Goal: Task Accomplishment & Management: Use online tool/utility

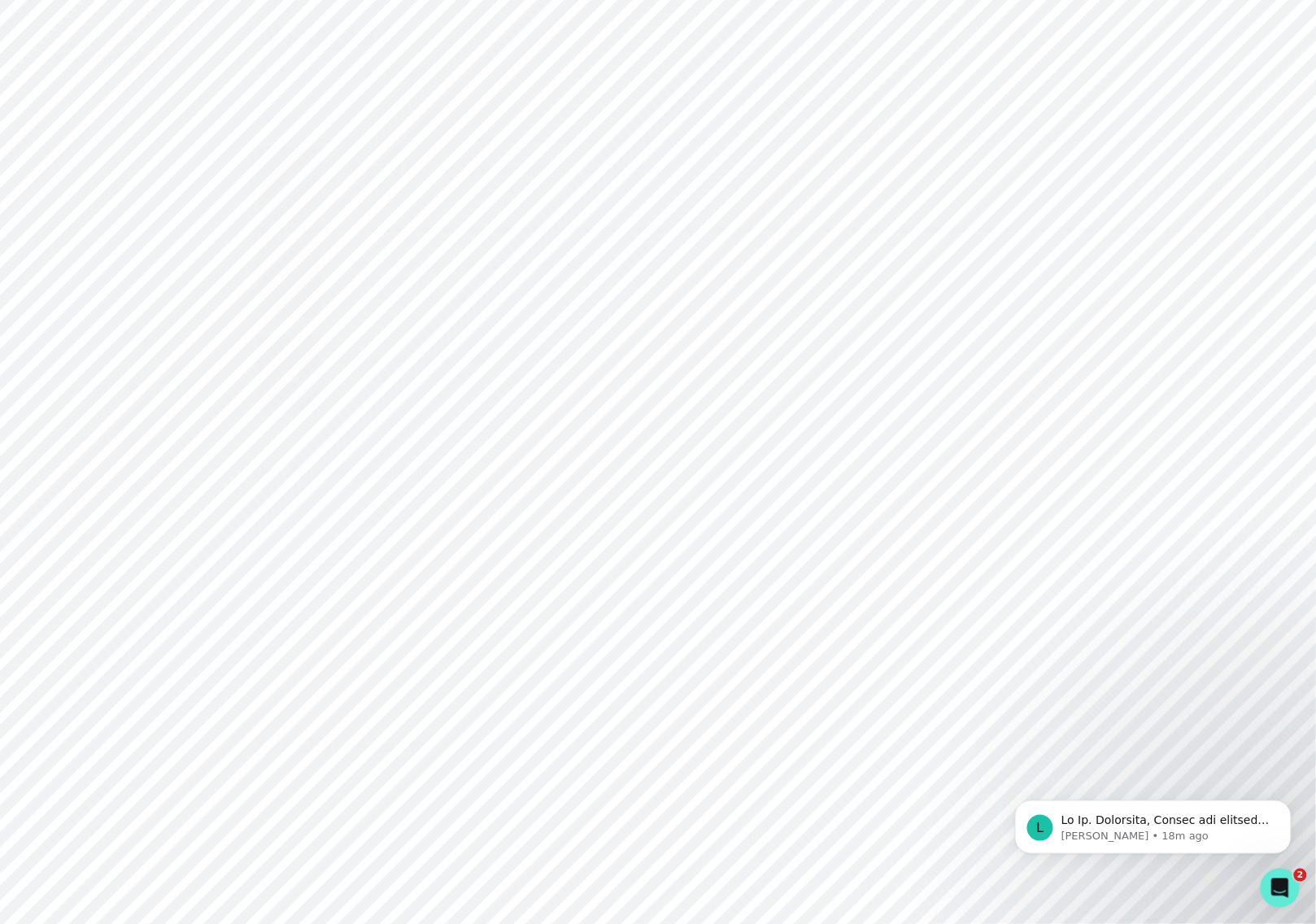
click at [109, 532] on p "Admin Data" at bounding box center [102, 536] width 67 height 13
click at [377, 181] on input "Search user by name or email" at bounding box center [760, 167] width 1061 height 40
type input "[PERSON_NAME]"
click at [254, 184] on input "[PERSON_NAME]" at bounding box center [760, 167] width 1061 height 40
click at [286, 179] on input "[PERSON_NAME]" at bounding box center [760, 167] width 1061 height 40
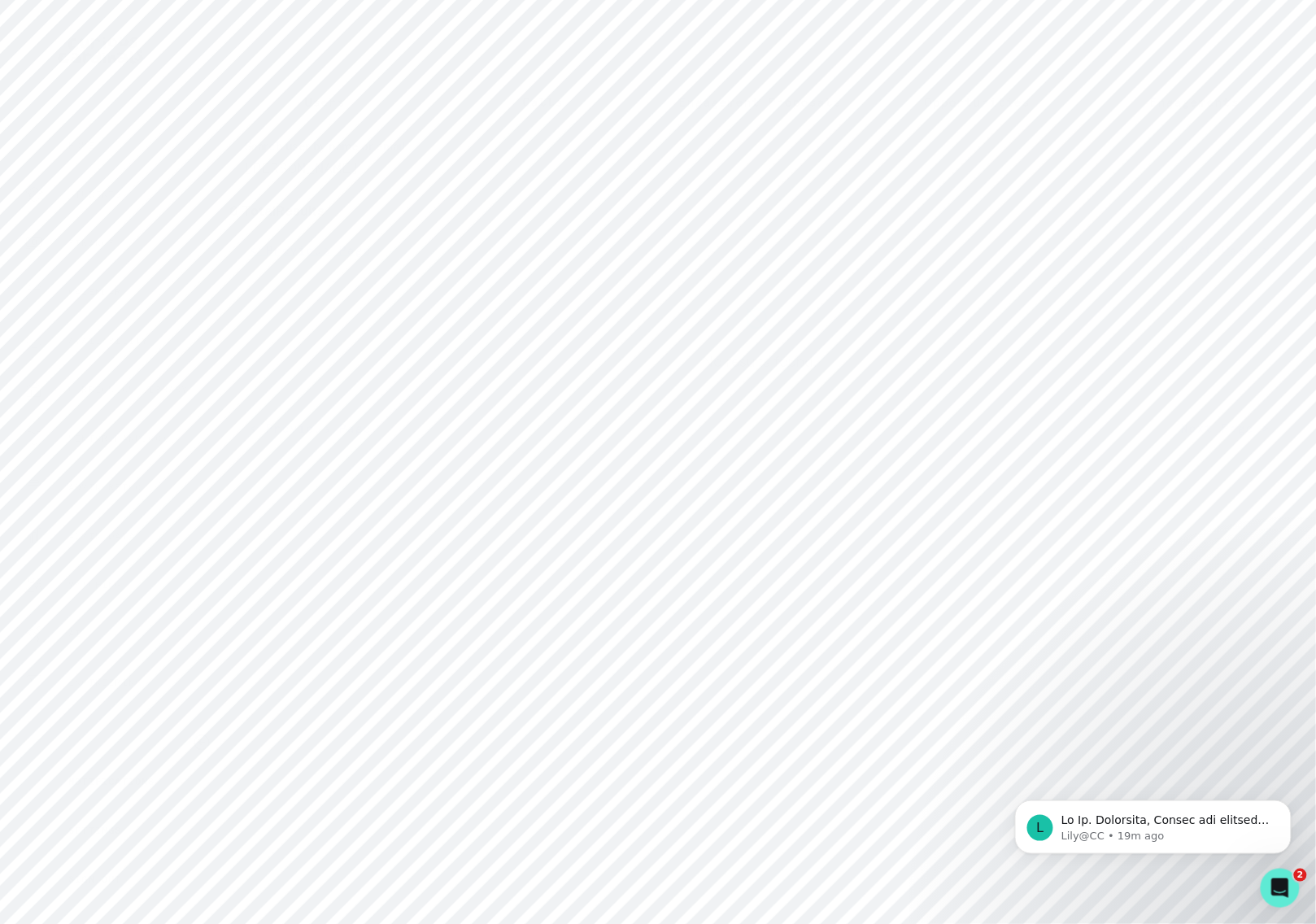
type input "[PERSON_NAME]"
click at [395, 184] on input "[PERSON_NAME]" at bounding box center [760, 167] width 1061 height 40
click at [324, 337] on button "[PERSON_NAME]" at bounding box center [343, 328] width 105 height 16
click at [813, 447] on p "Engagements" at bounding box center [821, 450] width 89 height 20
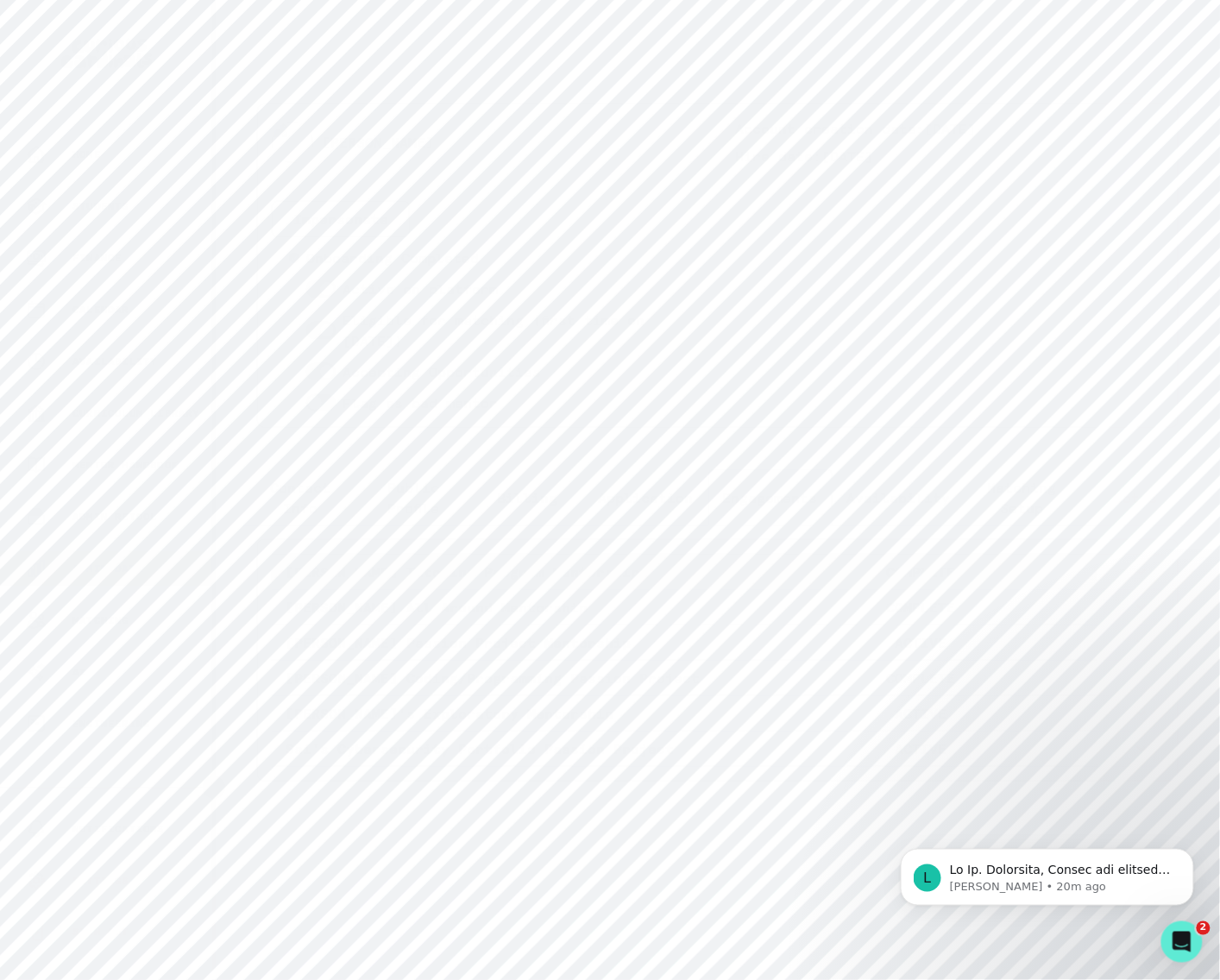
click at [1143, 573] on icon "button" at bounding box center [1141, 572] width 17 height 17
click at [737, 620] on link "View Hubspot Deal" at bounding box center [935, 631] width 433 height 48
drag, startPoint x: 439, startPoint y: 136, endPoint x: 319, endPoint y: 138, distance: 120.0
click at [319, 138] on div "[PERSON_NAME]" at bounding box center [486, 142] width 429 height 48
copy link "[PERSON_NAME]"
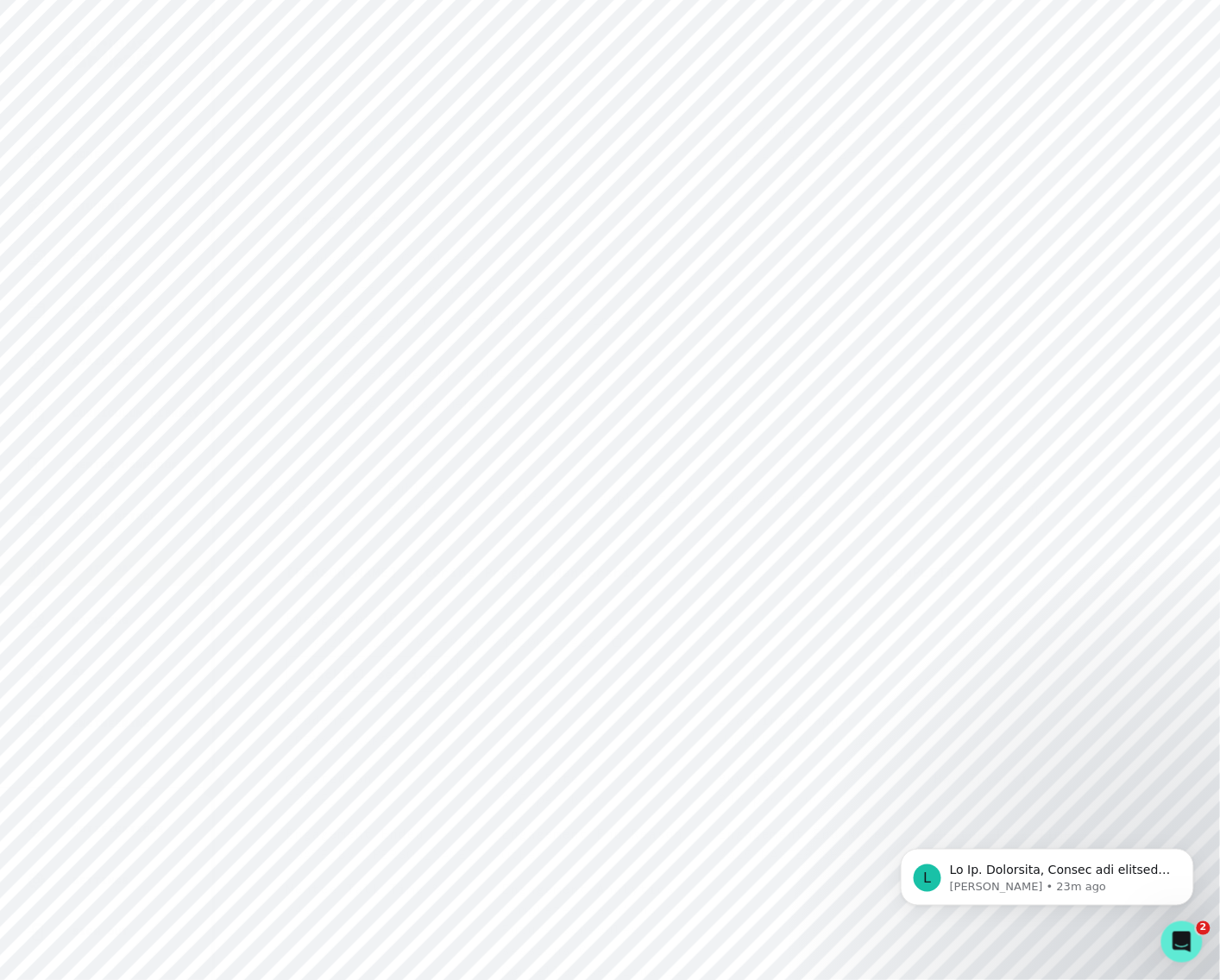
click at [138, 567] on p "Admin Data" at bounding box center [108, 568] width 71 height 14
click at [1092, 111] on p "Engagements" at bounding box center [1109, 118] width 95 height 21
click at [636, 232] on input "Engagement Title" at bounding box center [717, 223] width 312 height 35
paste input "[PERSON_NAME]"
type input "[PERSON_NAME]"
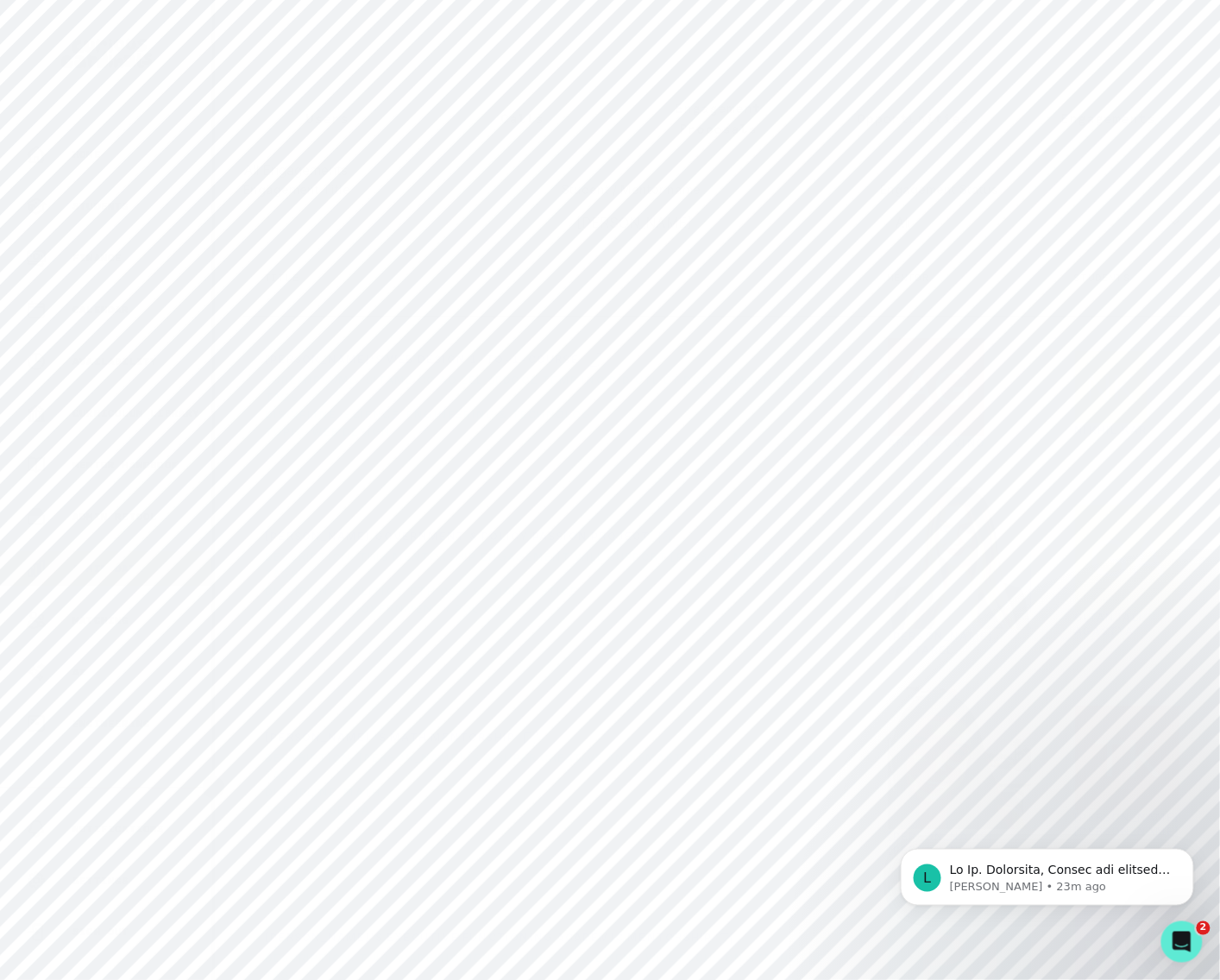
click button "submit" at bounding box center [0, 0] width 0 height 0
click at [1225, 814] on icon "row menu" at bounding box center [1231, 820] width 14 height 14
click at [993, 608] on button "Re-open" at bounding box center [1052, 612] width 205 height 27
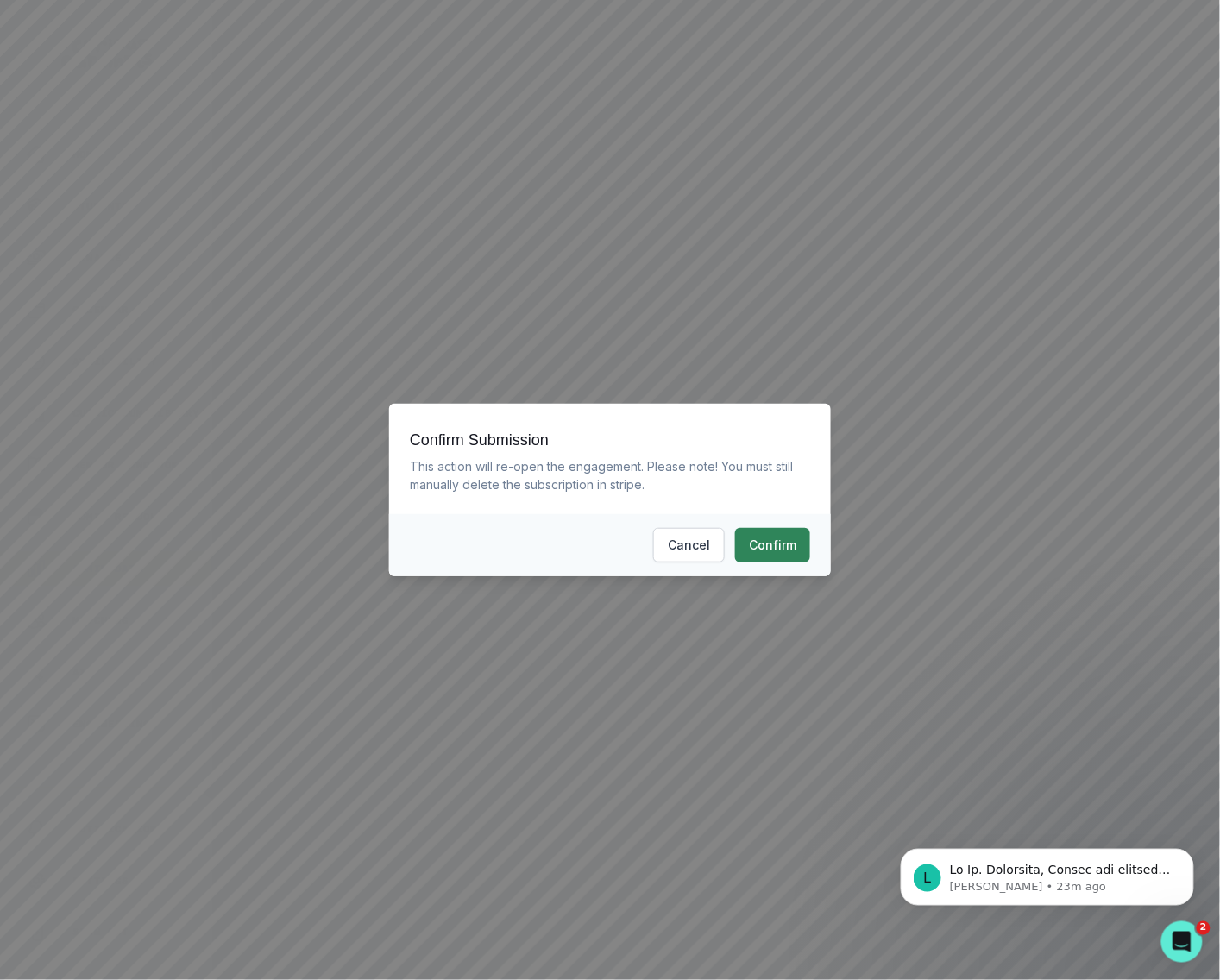
click at [777, 543] on button "Confirm" at bounding box center [773, 545] width 75 height 35
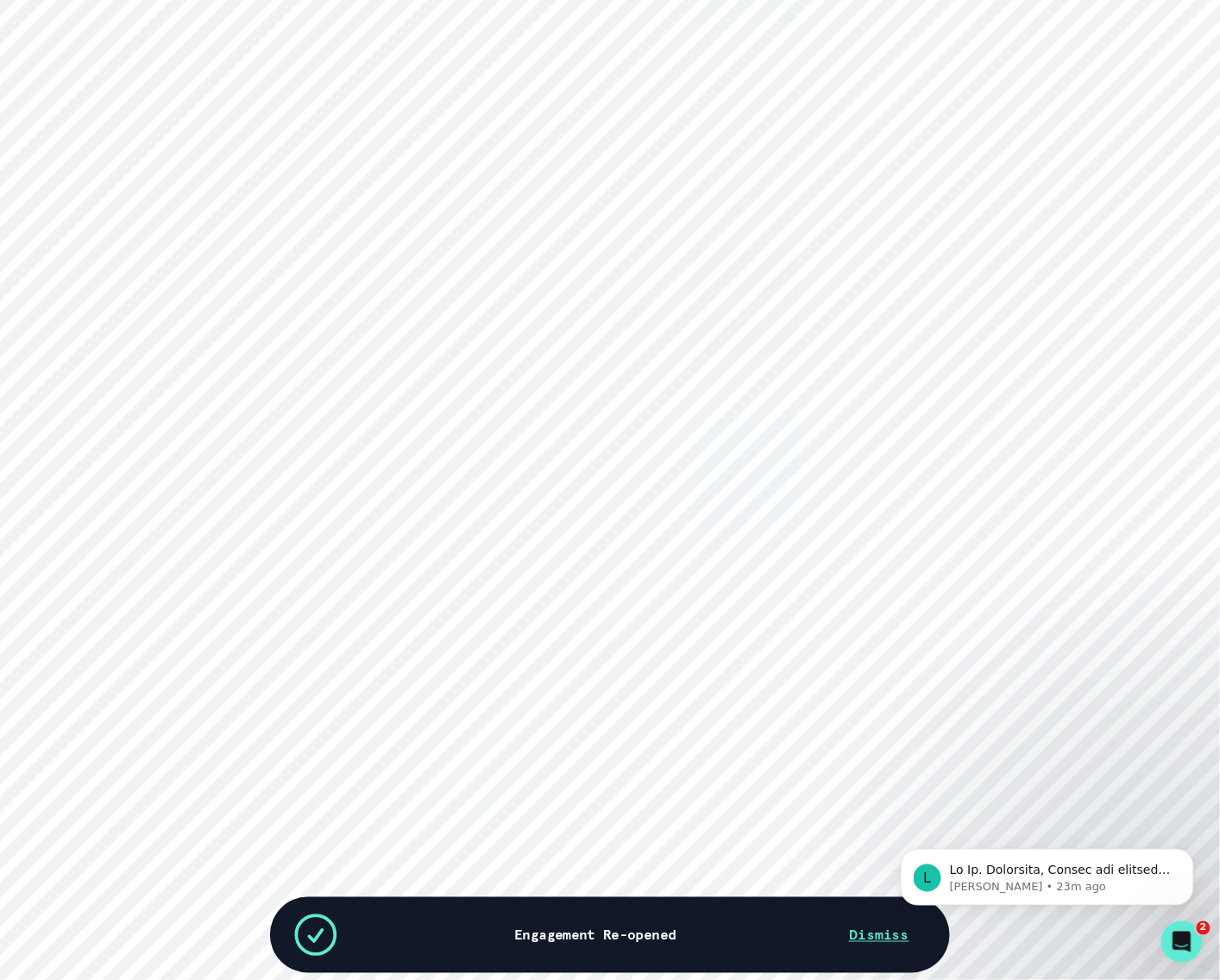
drag, startPoint x: 870, startPoint y: 932, endPoint x: 864, endPoint y: 908, distance: 24.7
click at [870, 925] on button "Dismiss" at bounding box center [879, 935] width 102 height 35
